Goal: Transaction & Acquisition: Purchase product/service

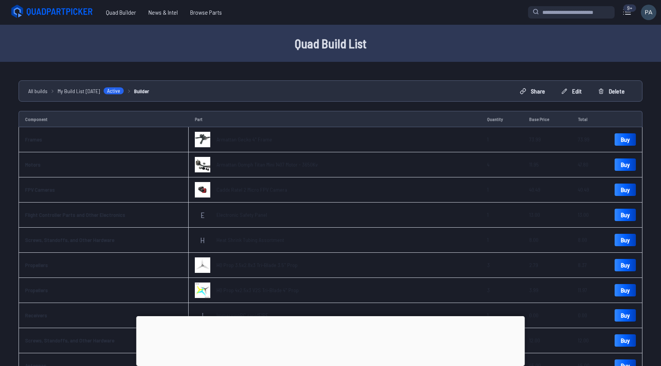
click at [330, 316] on div at bounding box center [331, 316] width 389 height 0
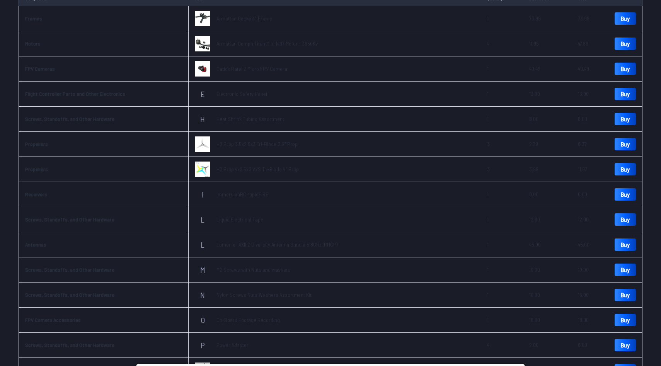
scroll to position [123, 0]
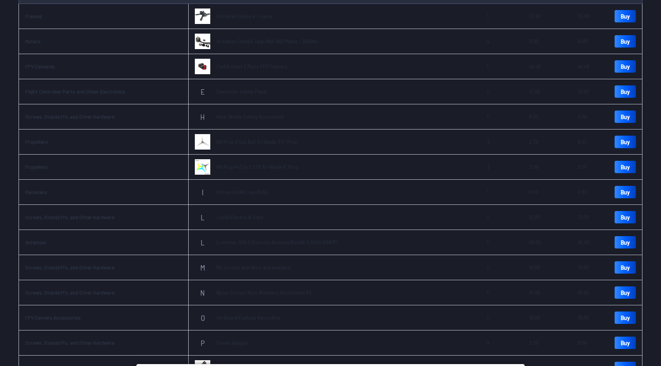
click at [626, 143] on link "Buy" at bounding box center [625, 142] width 21 height 12
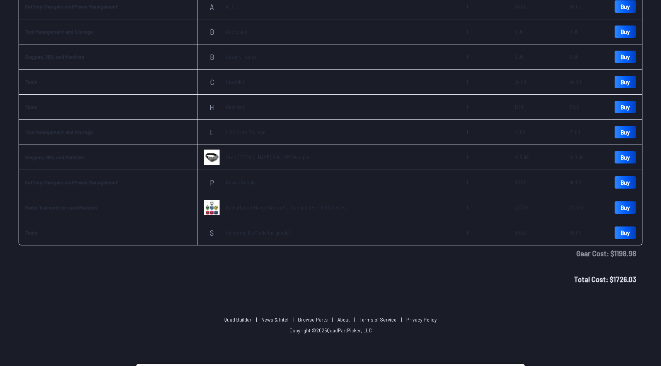
scroll to position [700, 0]
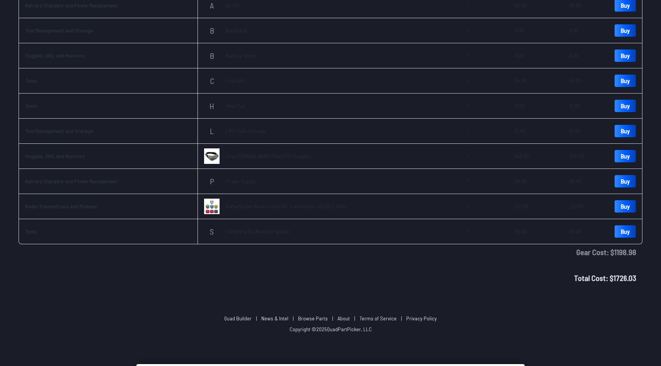
click at [502, 286] on div "Total Cost: $ 1726.03" at bounding box center [331, 278] width 624 height 24
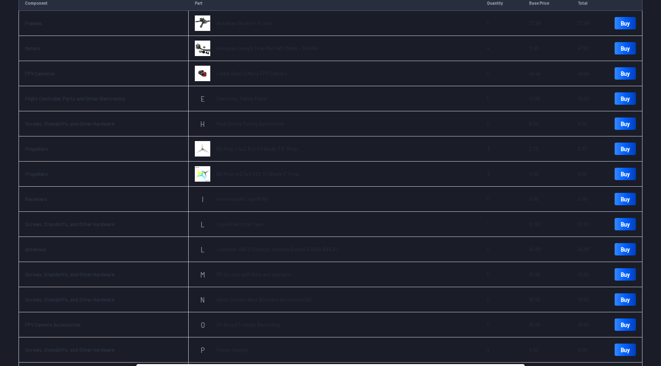
scroll to position [116, 0]
click at [226, 77] on link "Caddx Ratel 2 Micro FPV Camera" at bounding box center [252, 74] width 71 height 8
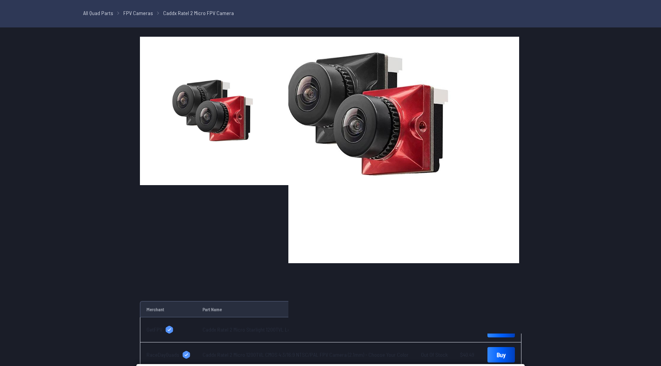
scroll to position [25, 0]
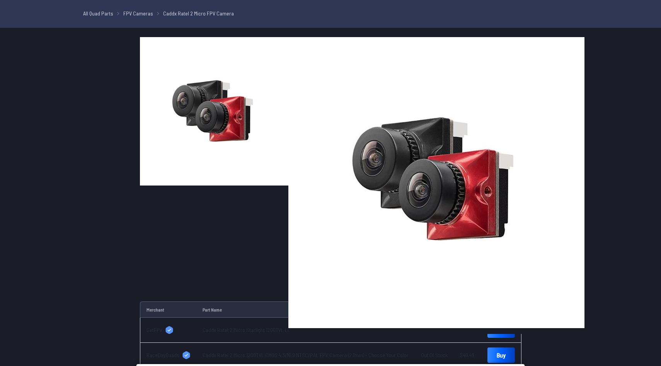
click at [147, 49] on img at bounding box center [214, 111] width 149 height 149
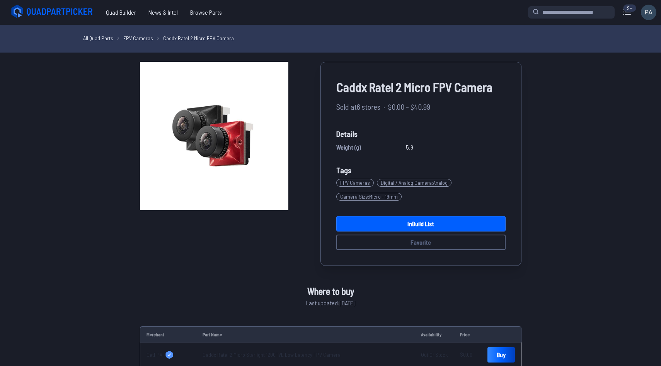
scroll to position [21, 0]
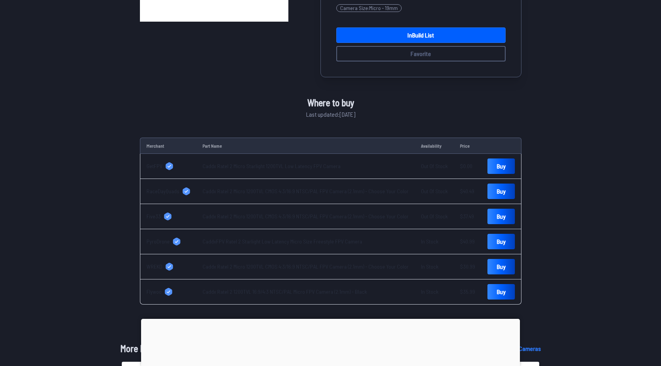
scroll to position [282, 0]
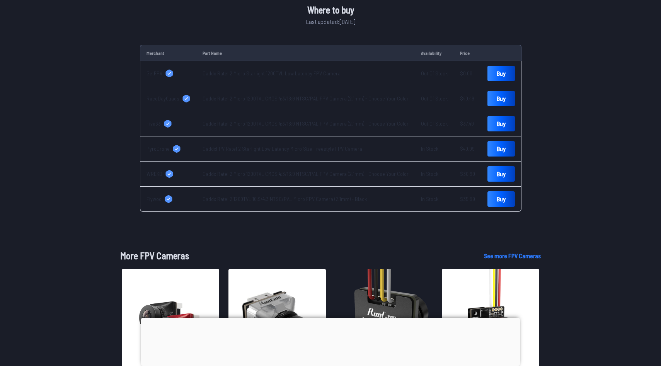
click at [335, 318] on div at bounding box center [330, 318] width 379 height 0
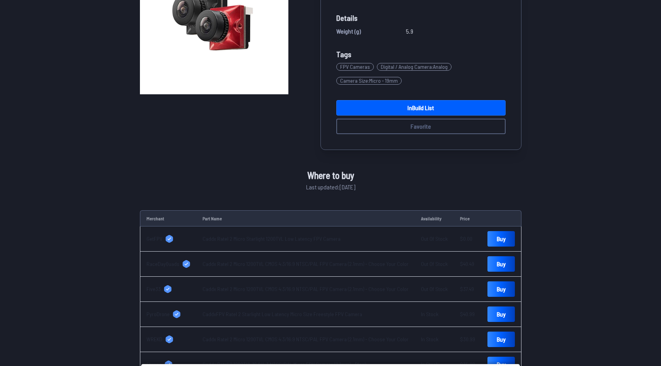
scroll to position [0, 0]
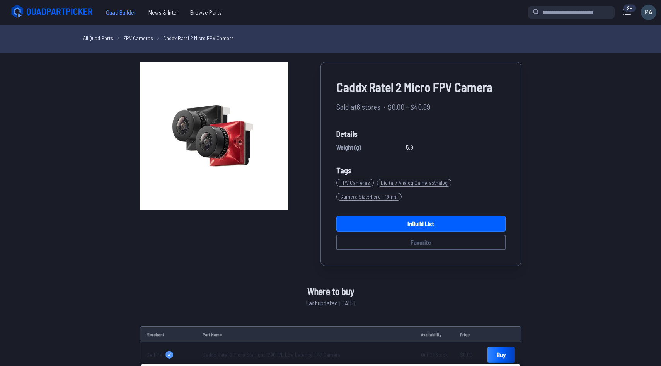
click at [121, 8] on span "Quad Builder" at bounding box center [121, 12] width 43 height 15
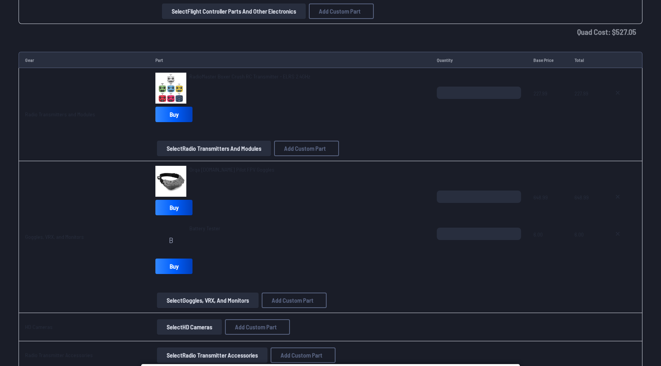
scroll to position [1830, 0]
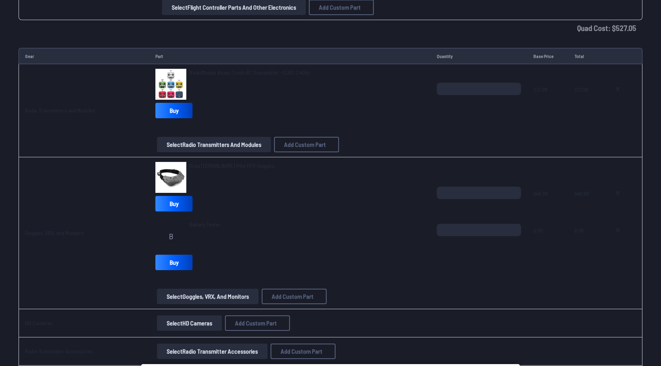
click at [187, 200] on link "Buy" at bounding box center [173, 203] width 37 height 15
